Goal: Task Accomplishment & Management: Complete application form

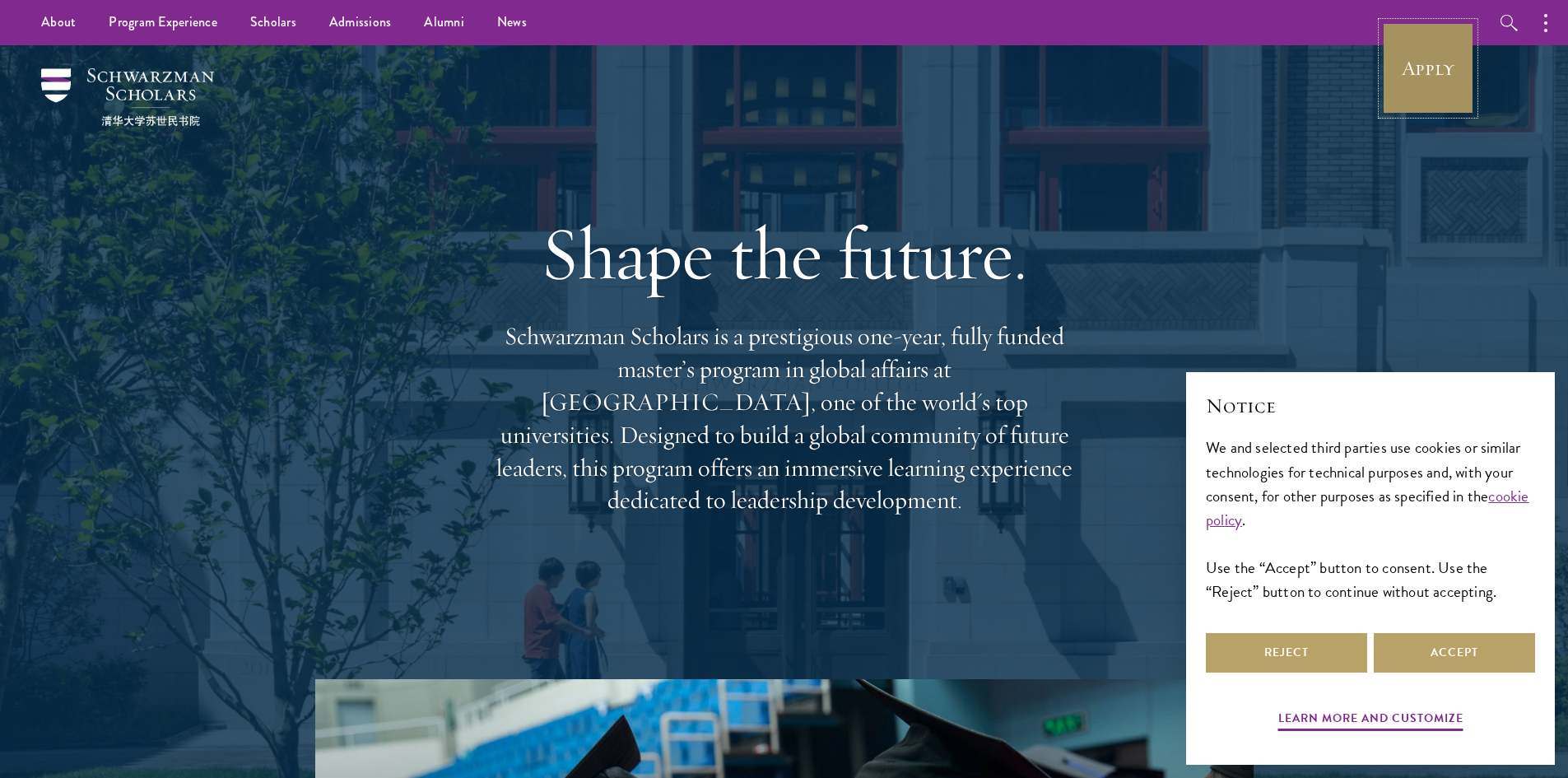
click at [1401, 94] on link "Apply" at bounding box center [1427, 68] width 92 height 92
